Goal: Find specific page/section: Find specific page/section

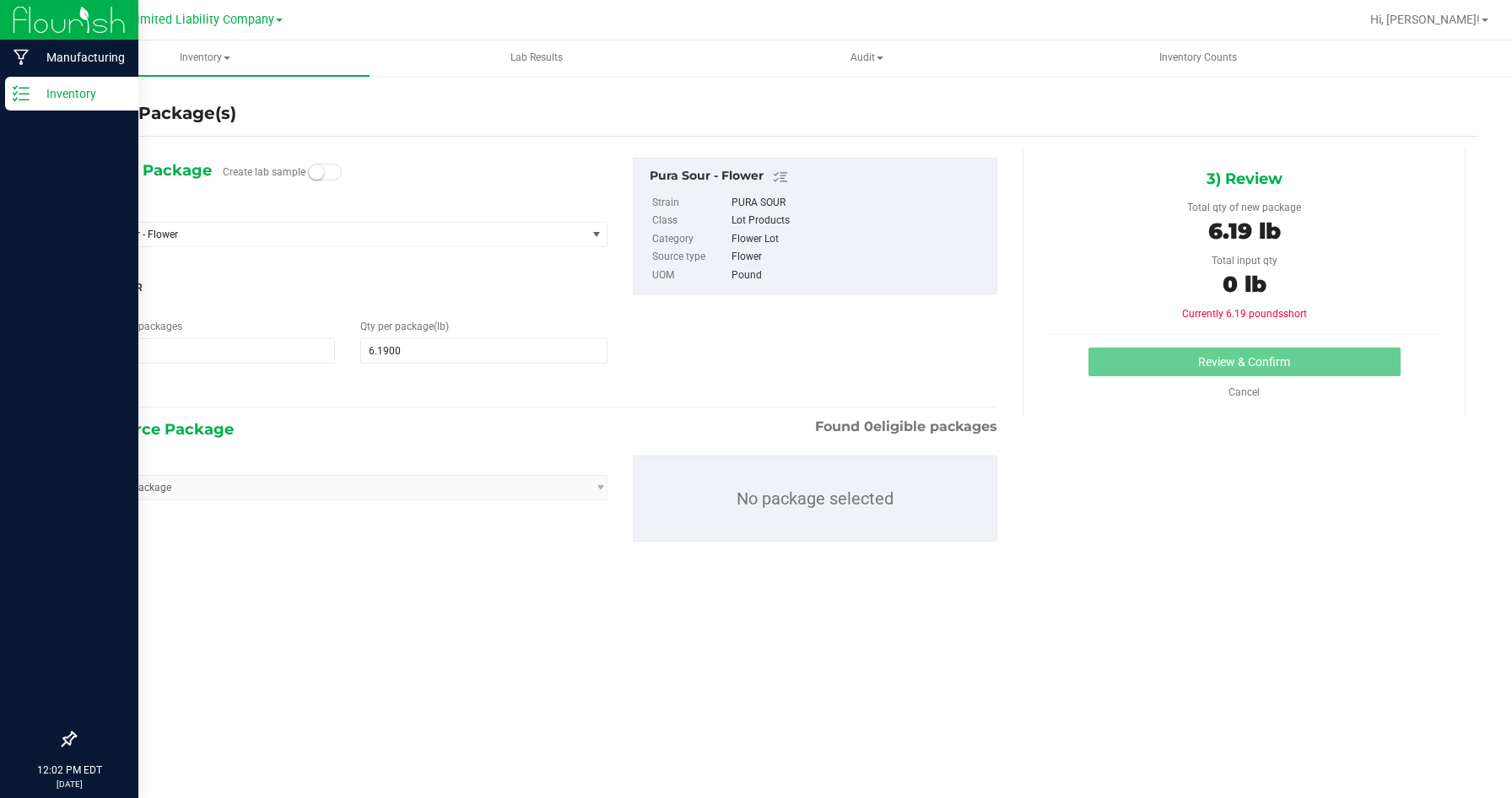
click at [29, 84] on div "Inventory" at bounding box center [72, 93] width 134 height 33
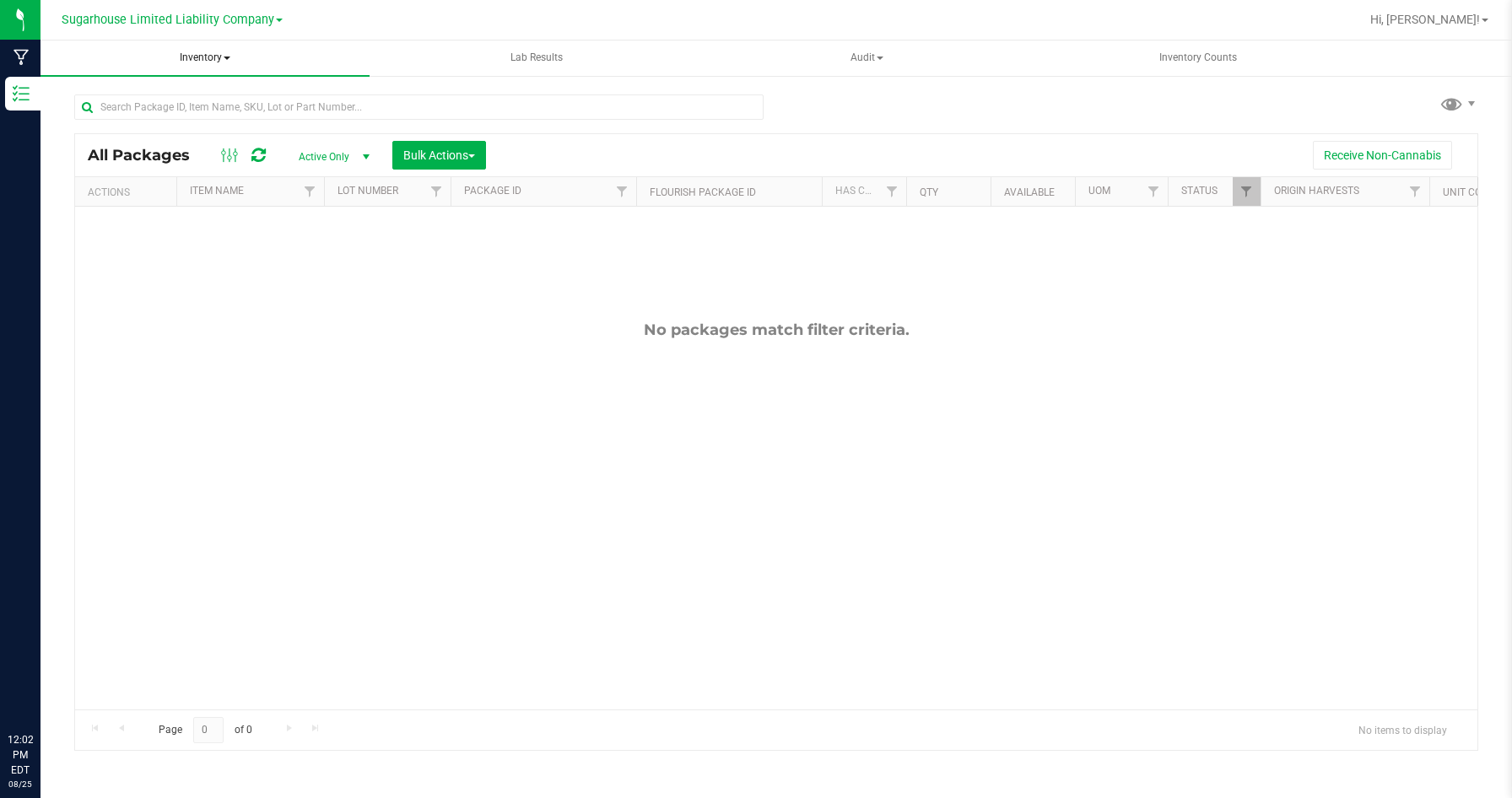
click at [244, 67] on span "Inventory" at bounding box center [205, 57] width 329 height 35
click at [262, 29] on div "Sugarhouse Limited Liability Company" at bounding box center [172, 20] width 221 height 21
click at [268, 24] on span "Sugarhouse Limited Liability Company" at bounding box center [168, 21] width 212 height 15
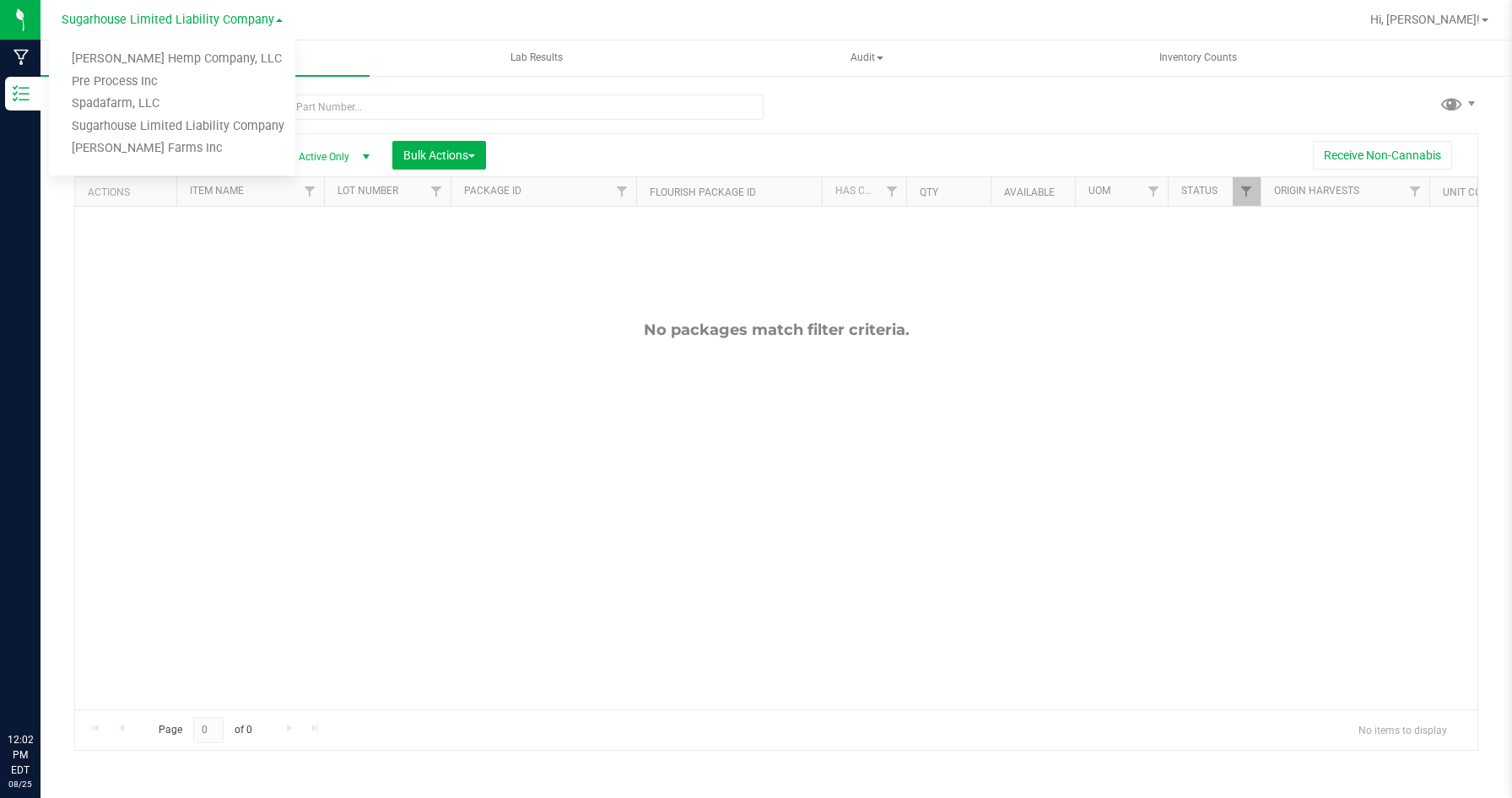
click at [283, 27] on div "Sugarhouse Limited Liability Company [PERSON_NAME] Hemp Company, LLC Pre Proces…" at bounding box center [172, 20] width 247 height 27
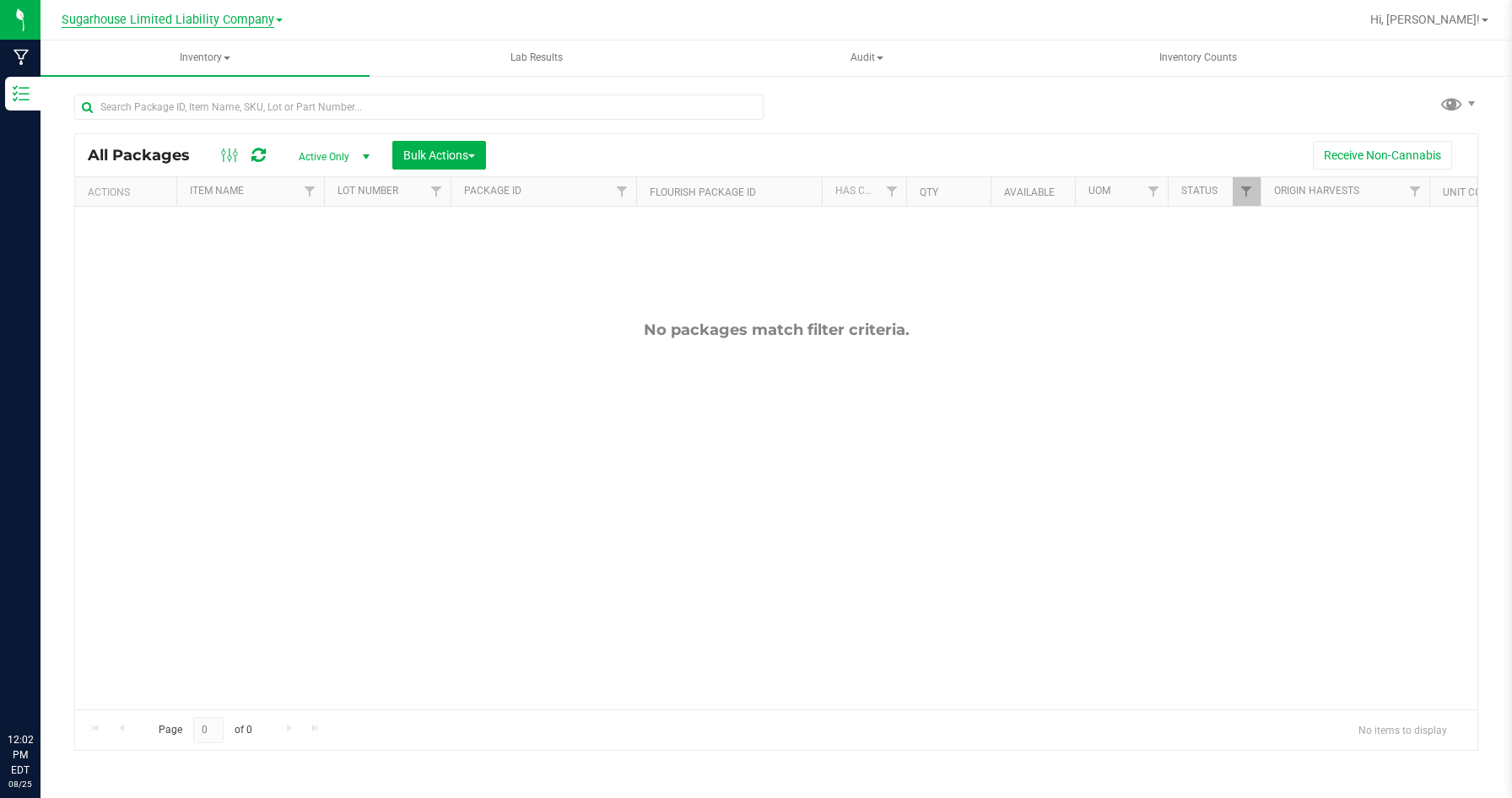
click at [271, 23] on span "Sugarhouse Limited Liability Company" at bounding box center [168, 21] width 212 height 15
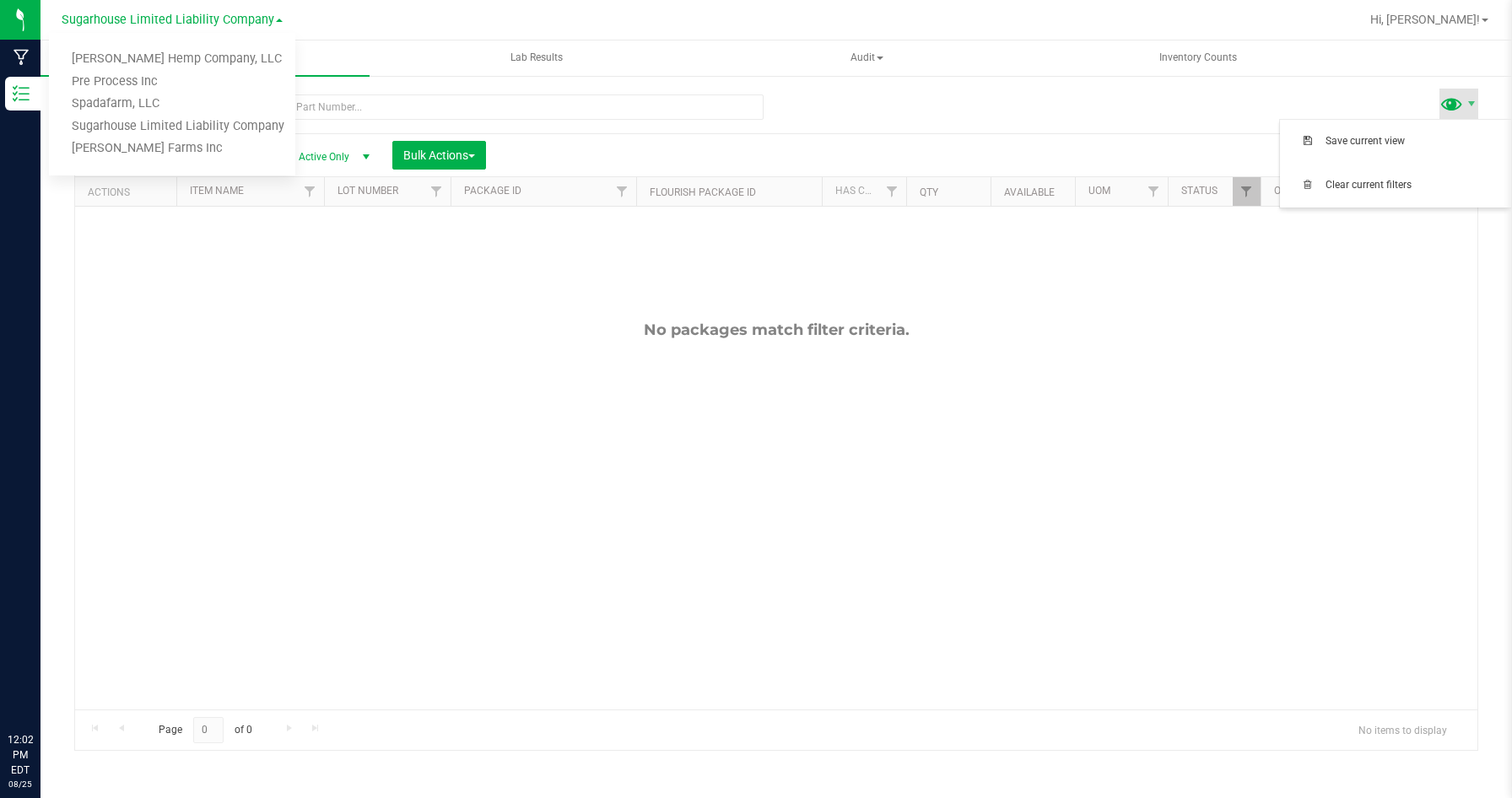
click at [1450, 107] on span at bounding box center [1451, 103] width 25 height 25
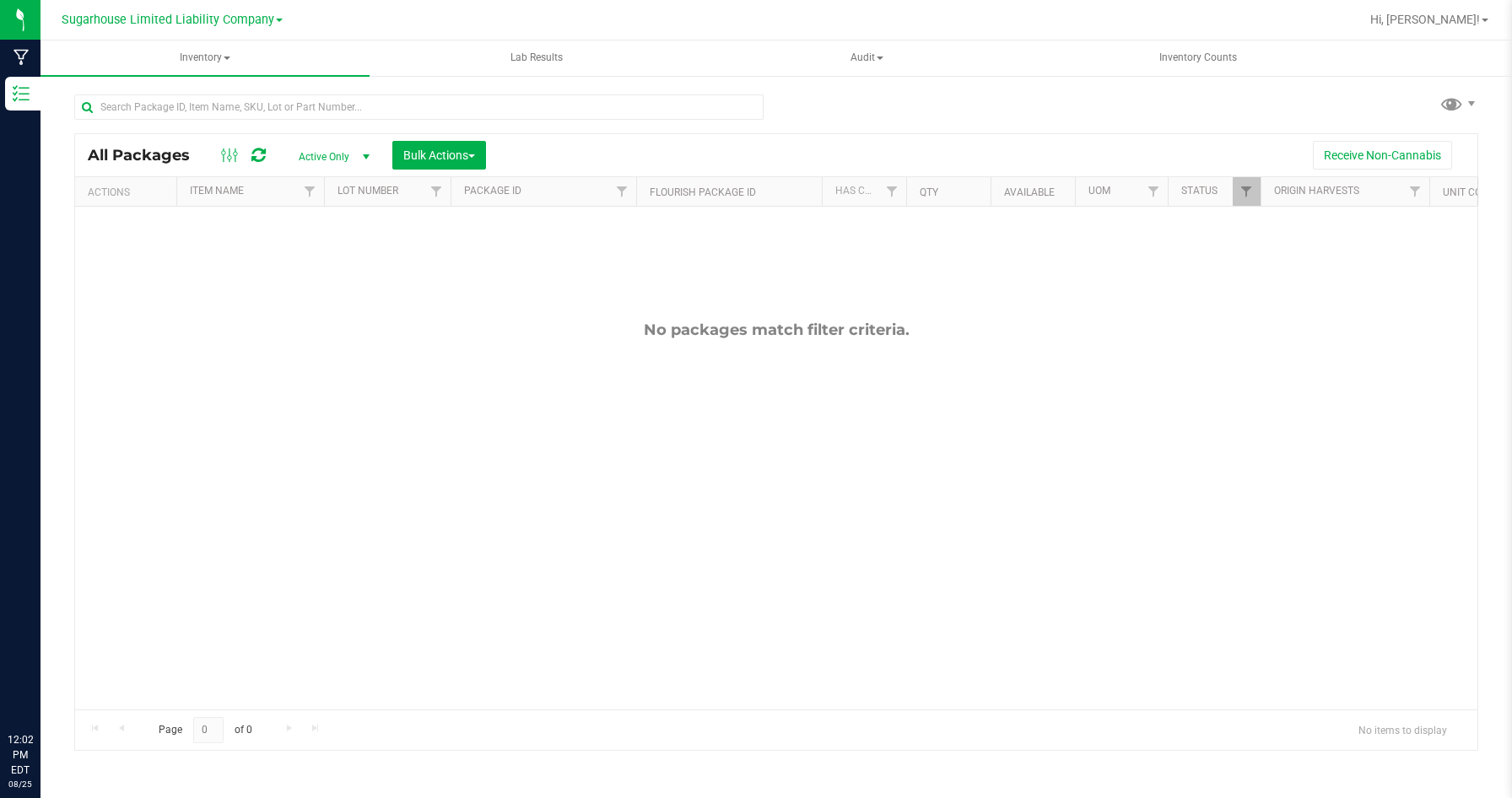
click at [1423, 75] on ul "Inventory All packages All inventory Waste log Create inventory Lab Results Aud…" at bounding box center [796, 58] width 1512 height 36
click at [1468, 27] on link "Hi, [PERSON_NAME]!" at bounding box center [1429, 20] width 132 height 18
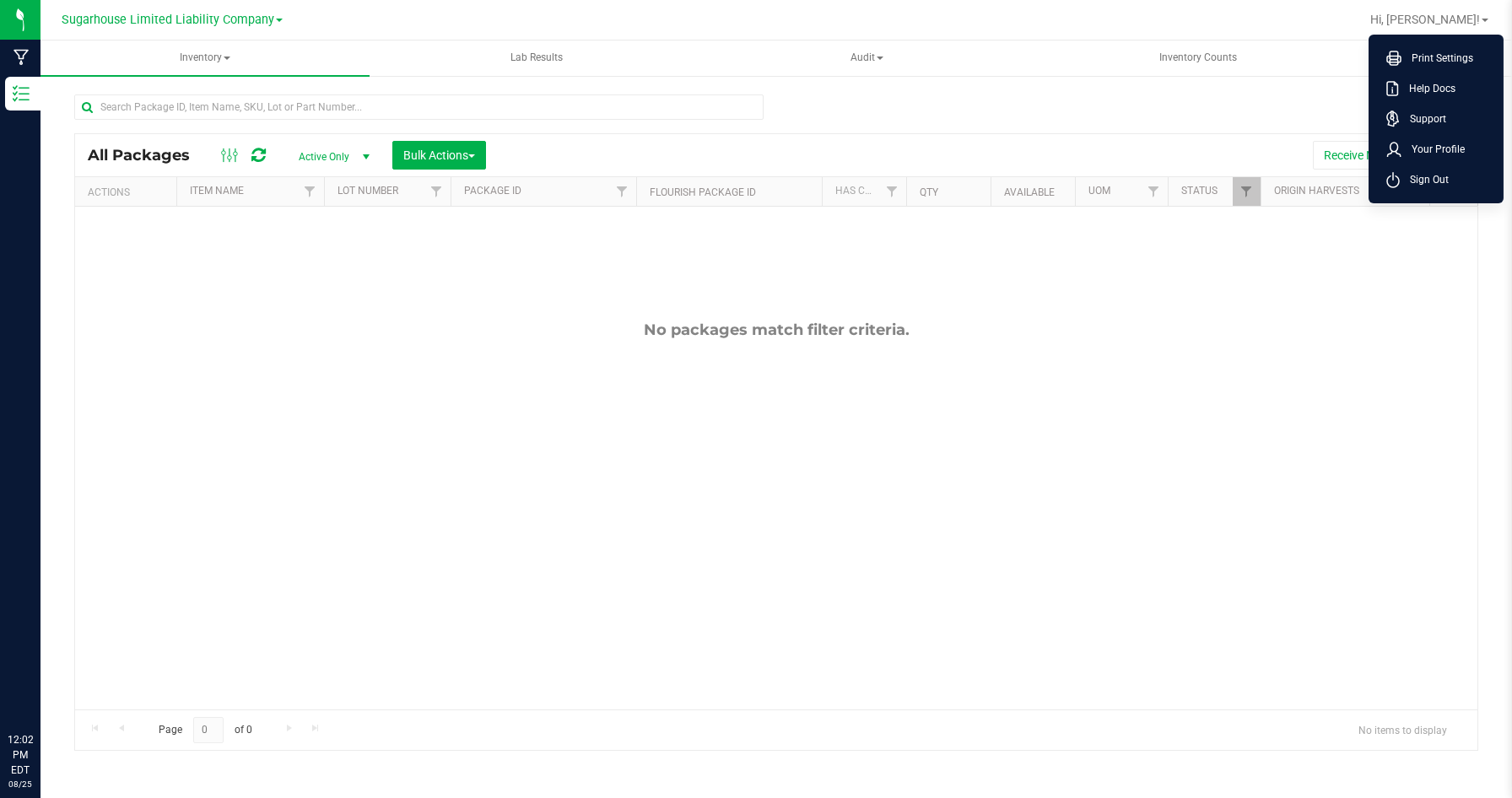
click at [1288, 356] on div "No packages match filter criteria." at bounding box center [777, 515] width 1402 height 616
